Goal: Task Accomplishment & Management: Use online tool/utility

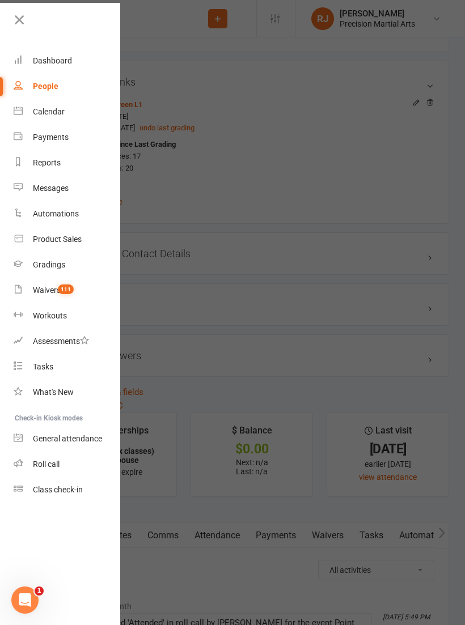
click at [67, 467] on link "Roll call" at bounding box center [67, 465] width 107 height 26
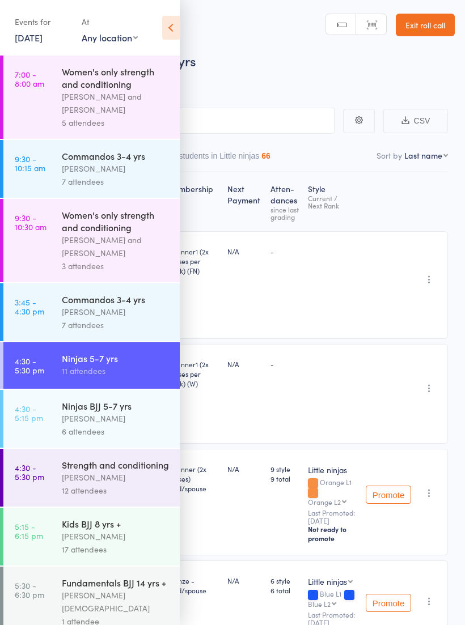
click at [120, 361] on div "Ninjas 5-7 yrs" at bounding box center [116, 358] width 108 height 12
click at [177, 23] on icon at bounding box center [171, 28] width 18 height 24
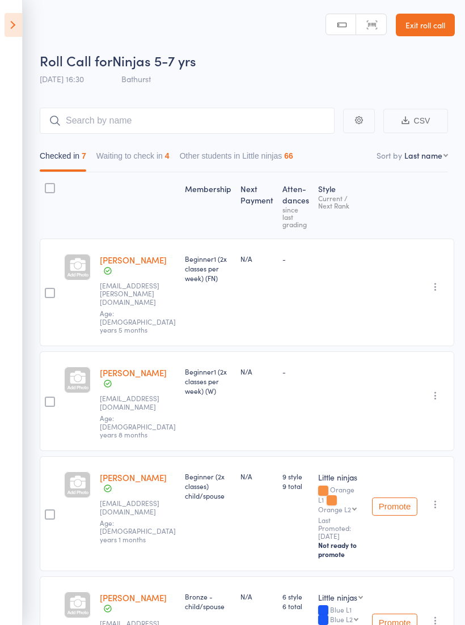
click at [131, 158] on button "Waiting to check in 4" at bounding box center [132, 159] width 73 height 26
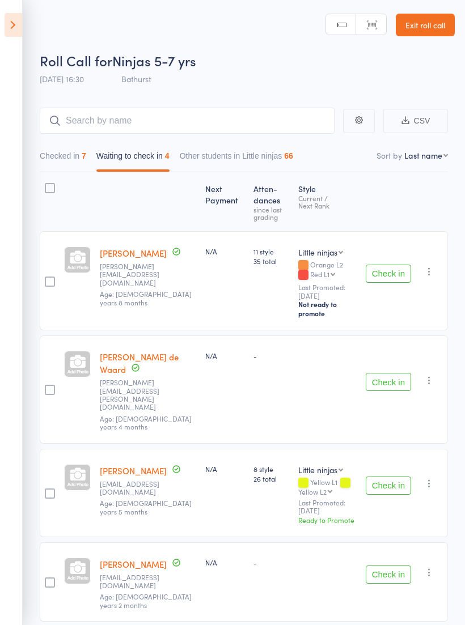
click at [392, 373] on button "Check in" at bounding box center [388, 382] width 45 height 18
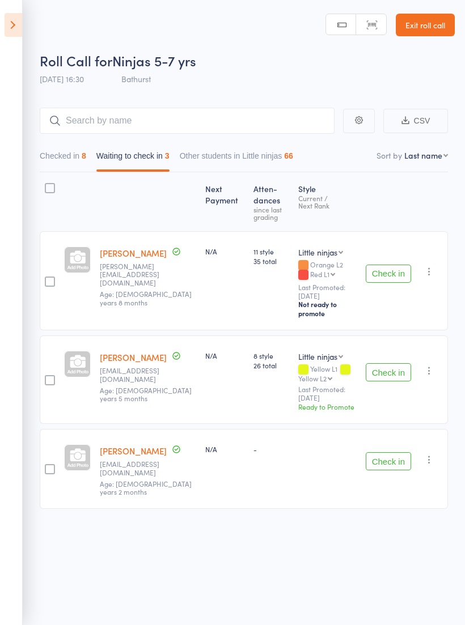
click at [16, 31] on icon at bounding box center [14, 25] width 18 height 24
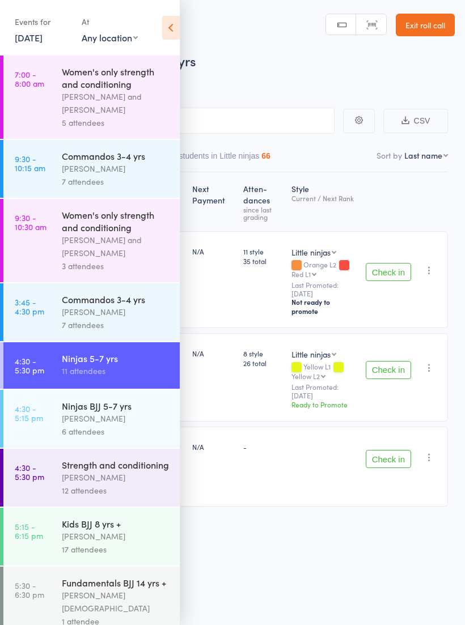
click at [111, 423] on div "[PERSON_NAME]" at bounding box center [116, 418] width 108 height 13
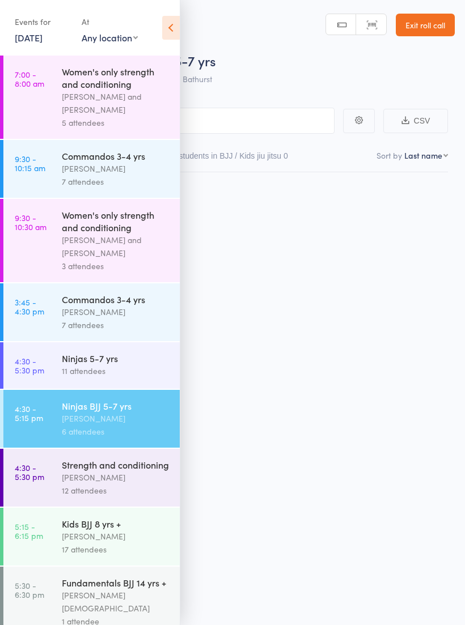
click at [173, 31] on icon at bounding box center [171, 28] width 18 height 24
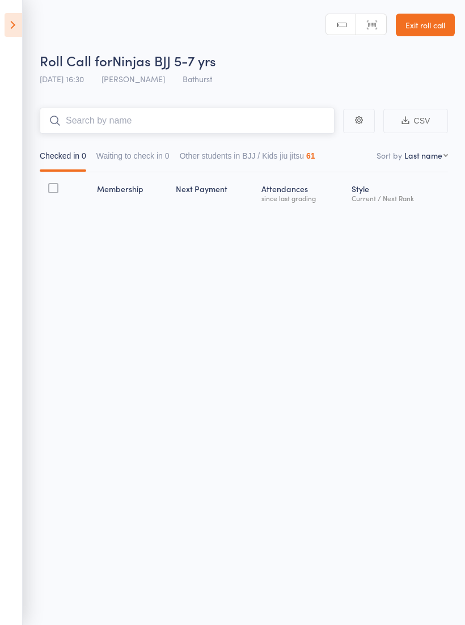
click at [223, 116] on input "search" at bounding box center [187, 121] width 295 height 26
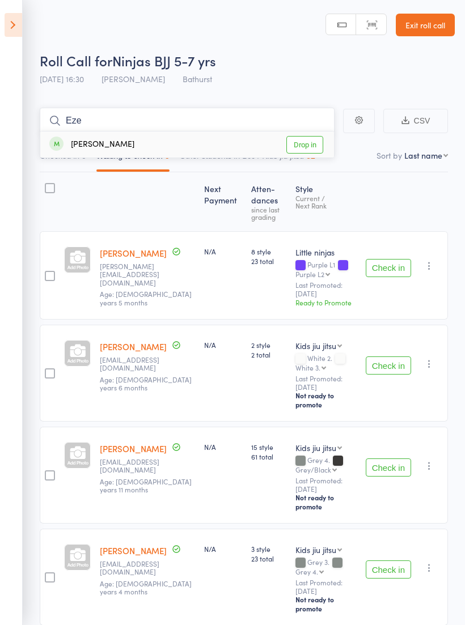
type input "Eze"
click at [314, 145] on link "Drop in" at bounding box center [304, 145] width 37 height 18
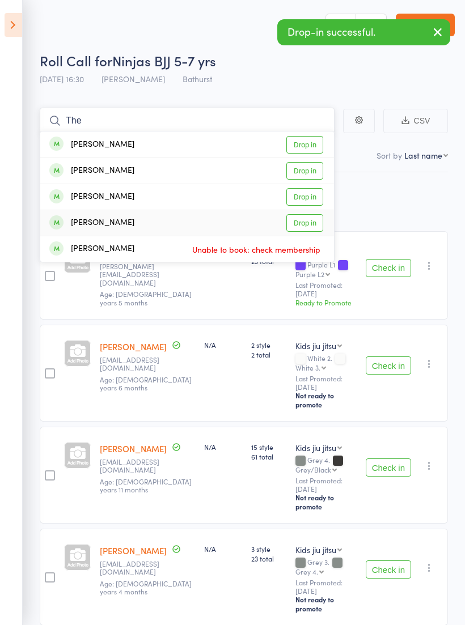
type input "The"
click at [312, 218] on link "Drop in" at bounding box center [304, 223] width 37 height 18
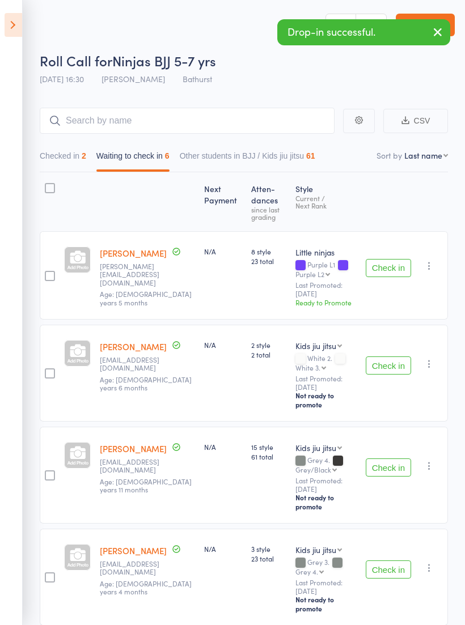
click at [397, 264] on button "Check in" at bounding box center [388, 268] width 45 height 18
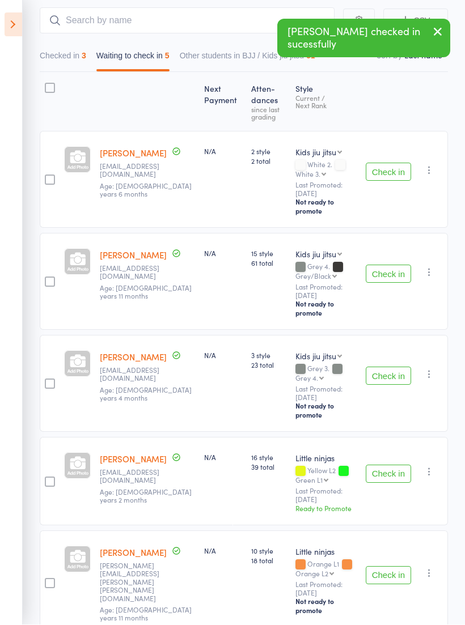
click at [396, 465] on button "Check in" at bounding box center [388, 474] width 45 height 18
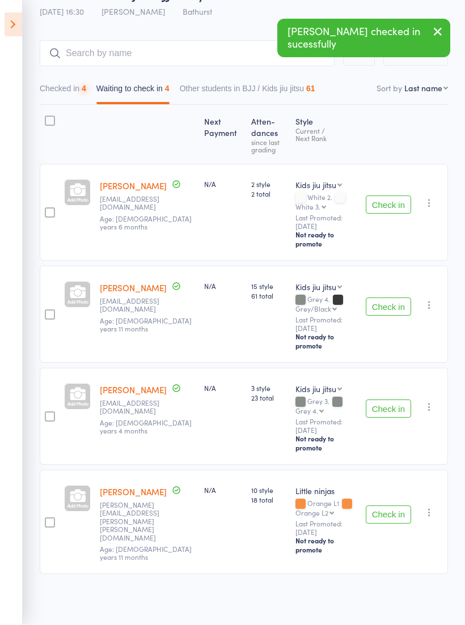
scroll to position [7, 0]
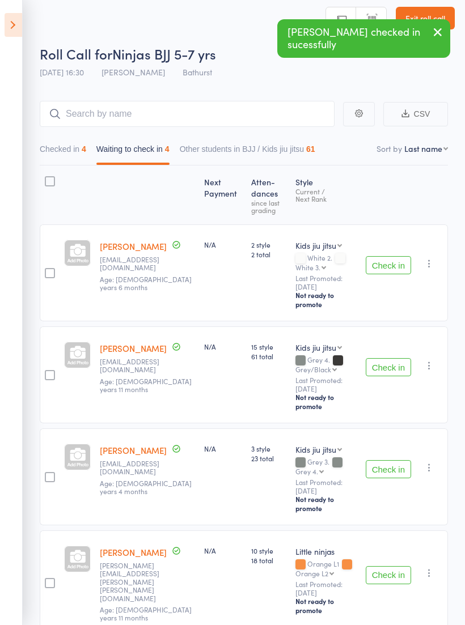
click at [392, 566] on button "Check in" at bounding box center [388, 575] width 45 height 18
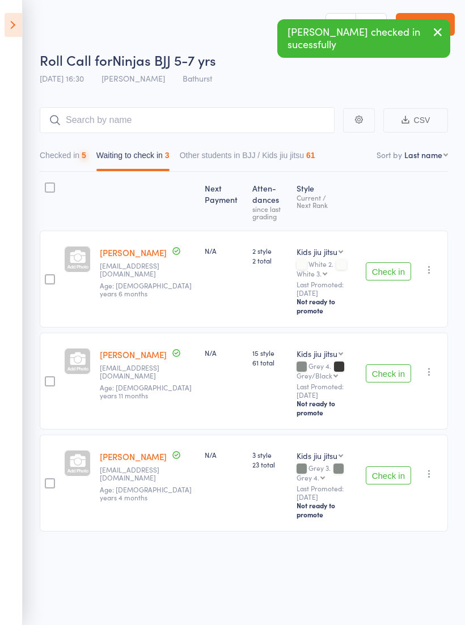
scroll to position [8, 0]
click at [431, 366] on icon "button" at bounding box center [428, 371] width 11 height 11
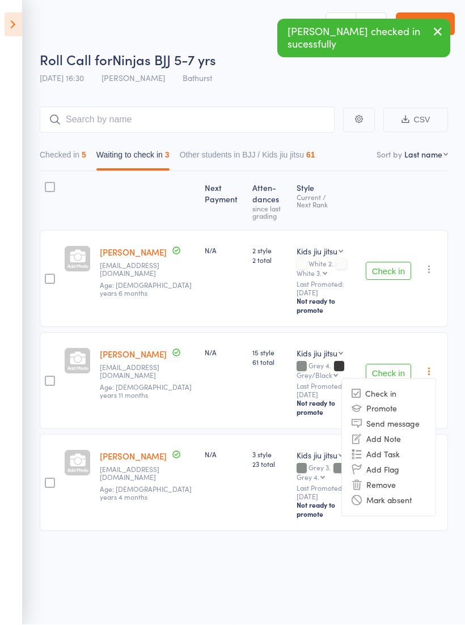
click at [398, 478] on li "Remove" at bounding box center [389, 485] width 94 height 15
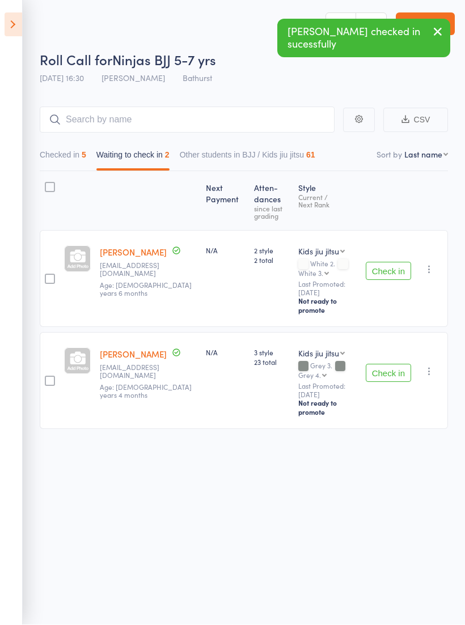
click at [431, 366] on icon "button" at bounding box center [428, 371] width 11 height 11
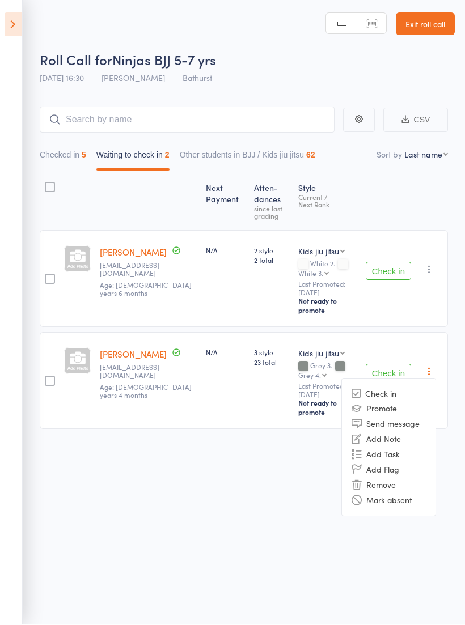
click at [390, 478] on li "Remove" at bounding box center [389, 485] width 94 height 15
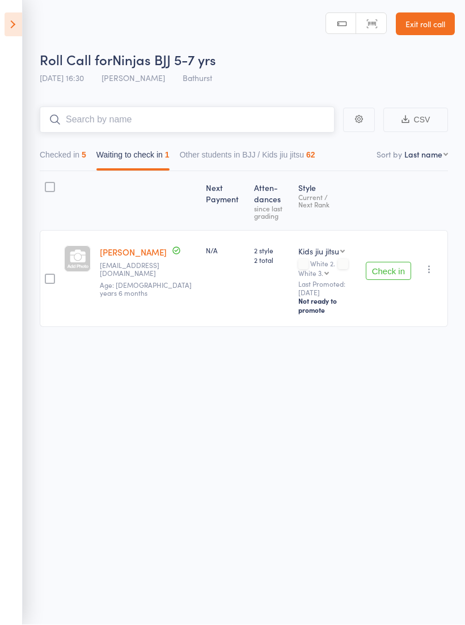
click at [254, 108] on input "search" at bounding box center [187, 120] width 295 height 26
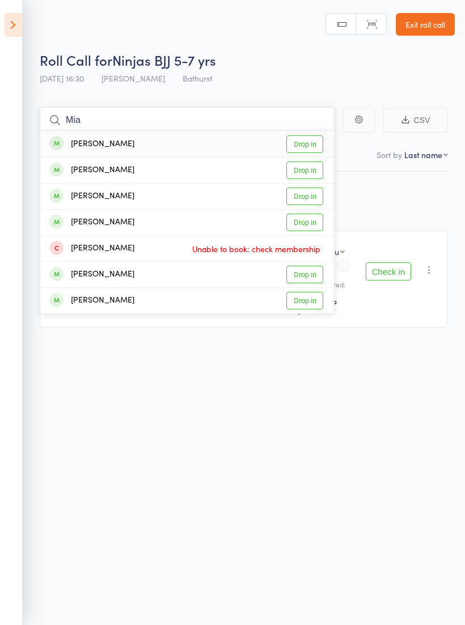
type input "Mia"
click at [312, 191] on link "Drop in" at bounding box center [304, 197] width 37 height 18
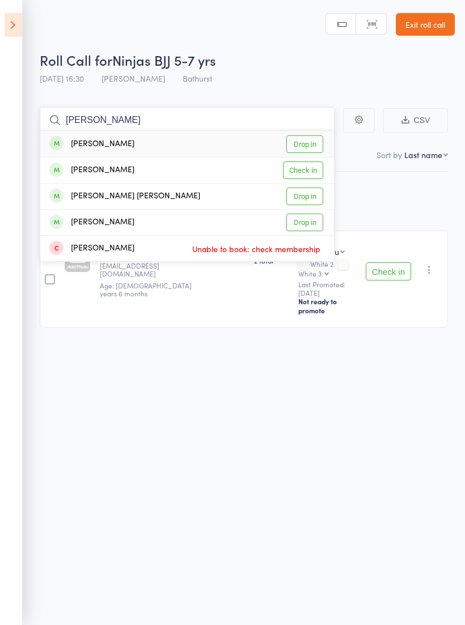
type input "Anna"
click at [307, 135] on link "Drop in" at bounding box center [304, 144] width 37 height 18
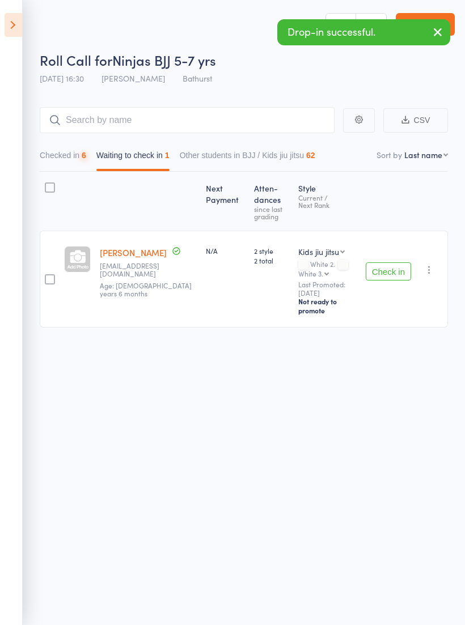
click at [393, 262] on button "Check in" at bounding box center [388, 271] width 45 height 18
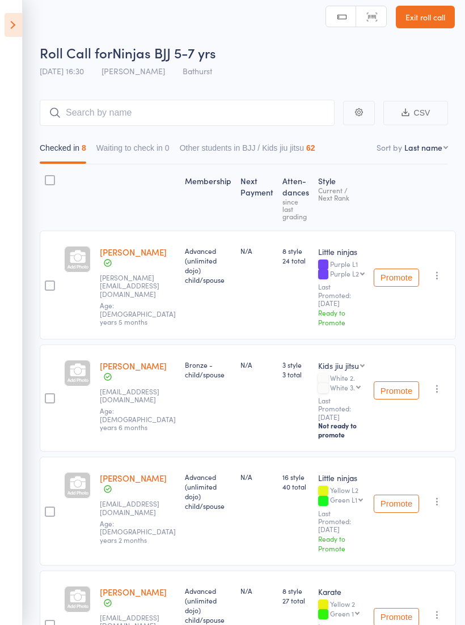
click at [15, 23] on icon at bounding box center [14, 25] width 18 height 24
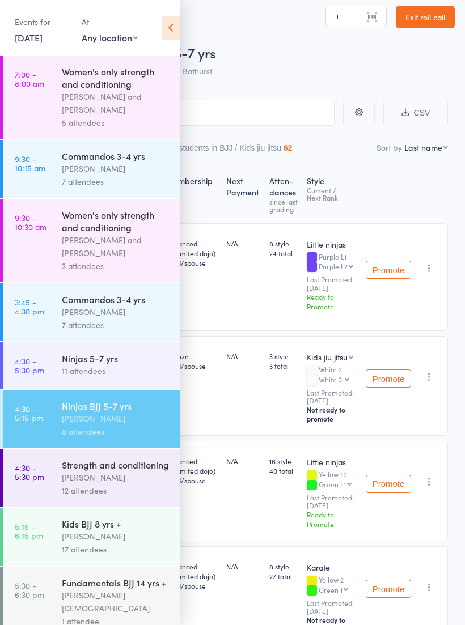
click at [124, 377] on div "11 attendees" at bounding box center [116, 370] width 108 height 13
click at [168, 26] on icon at bounding box center [171, 28] width 18 height 24
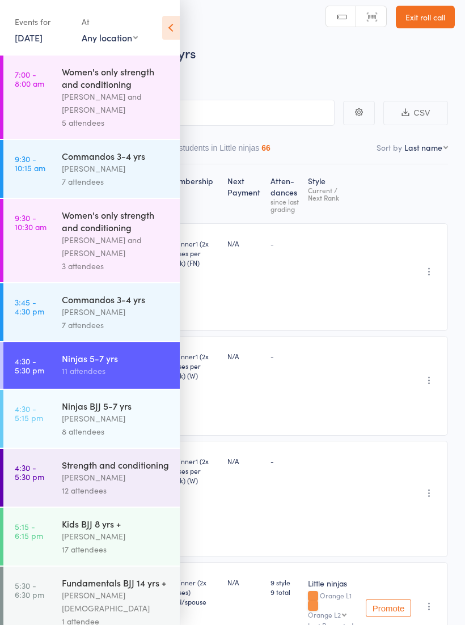
click at [177, 28] on icon at bounding box center [171, 28] width 18 height 24
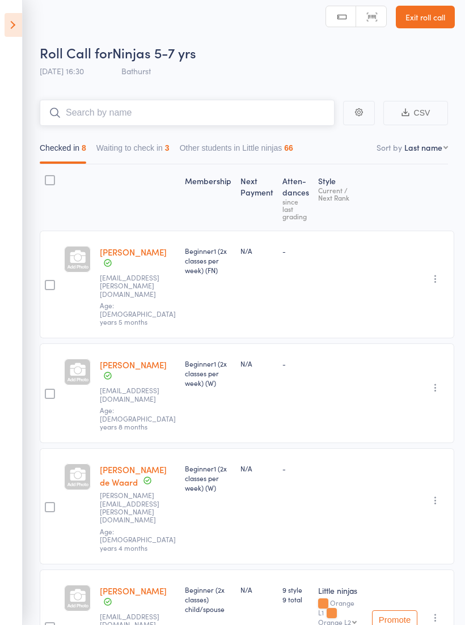
click at [196, 118] on input "search" at bounding box center [187, 113] width 295 height 26
type input "Ea"
click at [313, 132] on link "Drop in" at bounding box center [304, 137] width 37 height 18
click at [163, 153] on button "Waiting to check in 3" at bounding box center [132, 151] width 73 height 26
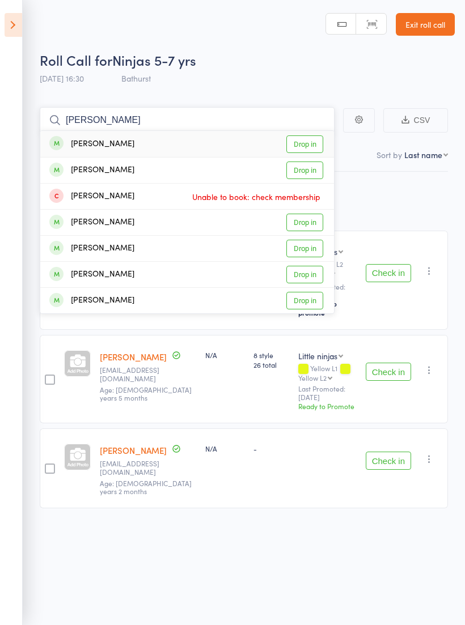
type input "Lucas"
click at [310, 138] on link "Drop in" at bounding box center [304, 144] width 37 height 18
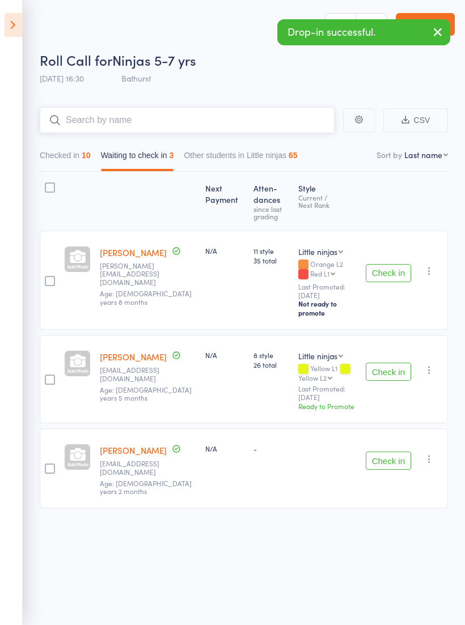
click at [159, 146] on button "Waiting to check in 3" at bounding box center [137, 158] width 73 height 26
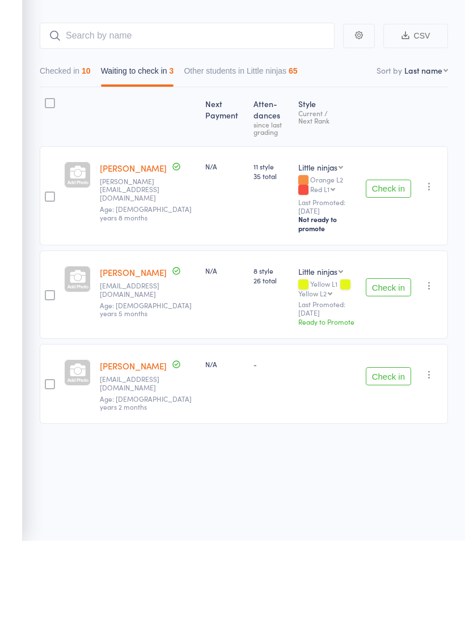
click at [391, 363] on button "Check in" at bounding box center [388, 372] width 45 height 18
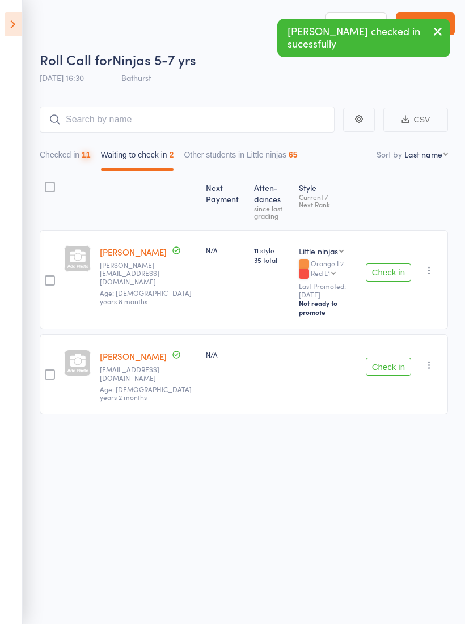
click at [427, 265] on icon "button" at bounding box center [428, 270] width 11 height 11
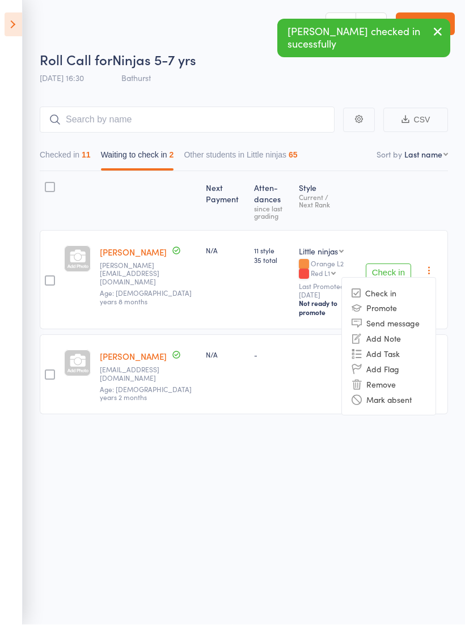
click at [391, 377] on li "Remove" at bounding box center [389, 384] width 94 height 15
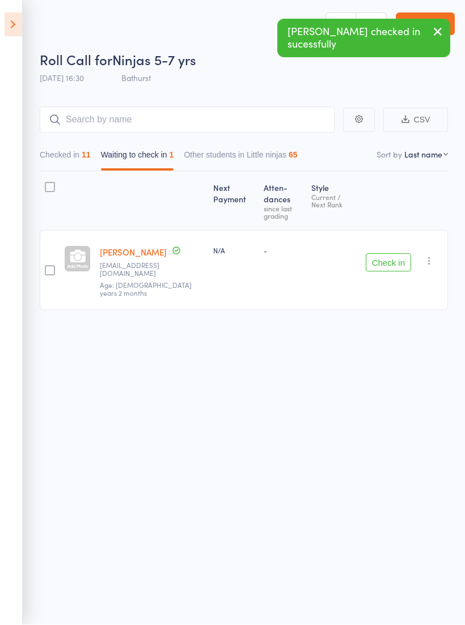
click at [428, 257] on div "Check in Check in Send message Add Note Add Task Add Flag Remove Mark absent" at bounding box center [404, 271] width 87 height 80
click at [429, 256] on icon "button" at bounding box center [428, 261] width 11 height 11
click at [391, 352] on li "Remove" at bounding box center [389, 359] width 94 height 15
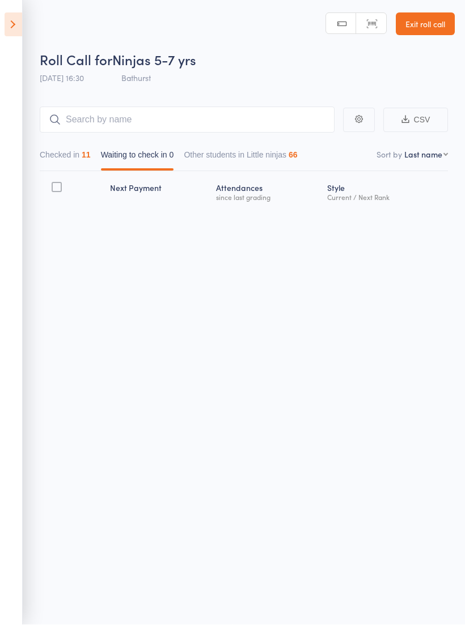
click at [432, 23] on link "Exit roll call" at bounding box center [425, 24] width 59 height 23
